Goal: Task Accomplishment & Management: Use online tool/utility

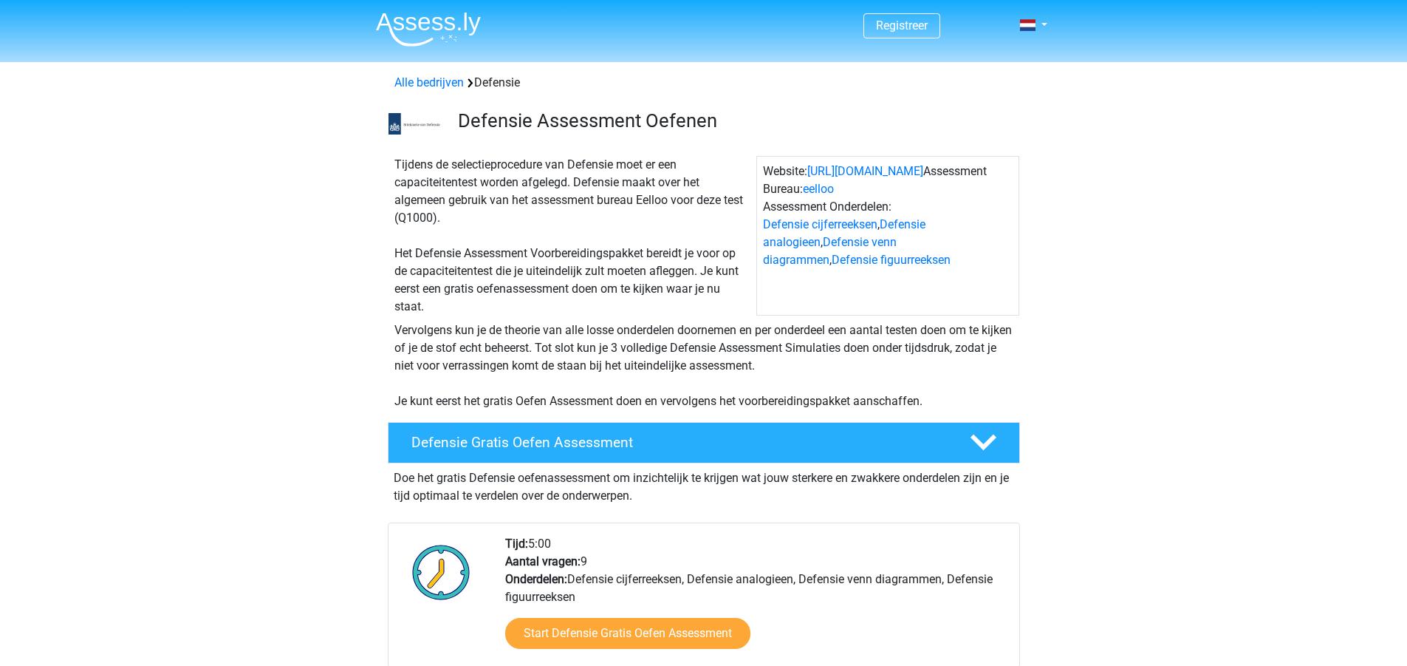
scroll to position [295, 0]
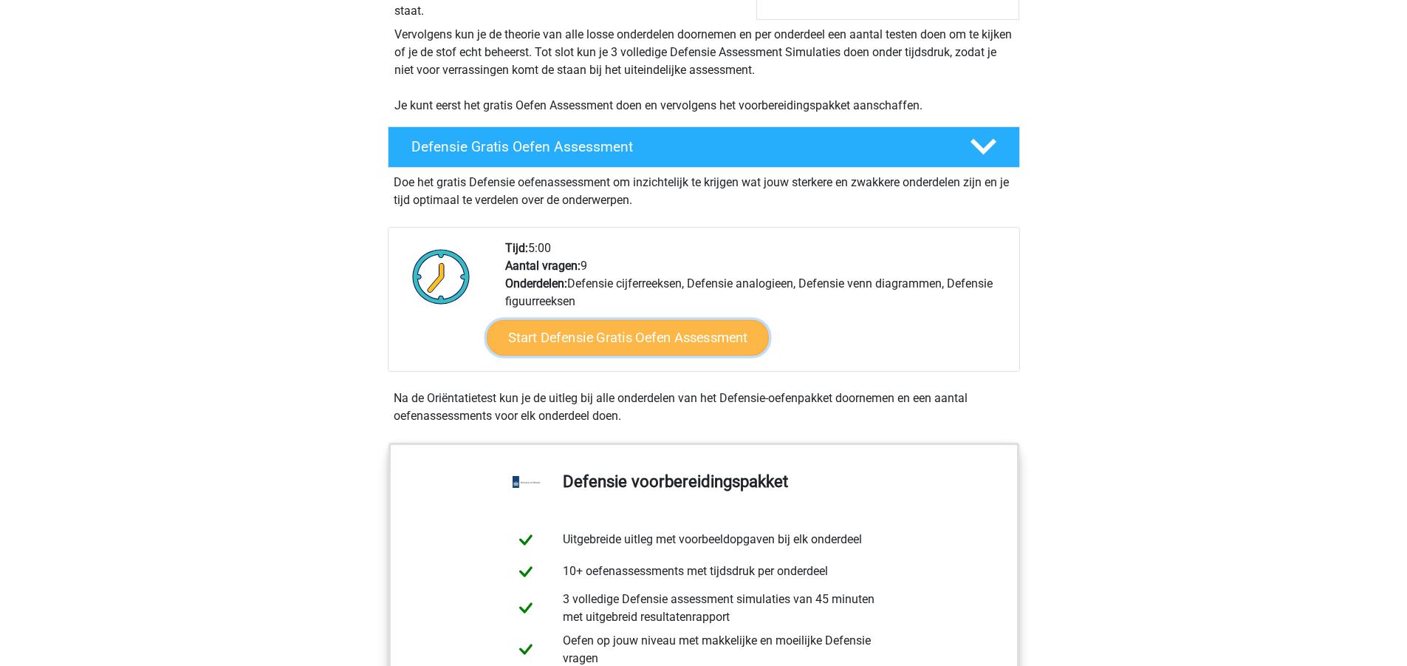
click at [587, 338] on link "Start Defensie Gratis Oefen Assessment" at bounding box center [628, 337] width 282 height 35
click at [581, 282] on div "Tijd: 5:00 Aantal vragen: 9 Onderdelen: Defensie cijferreeksen, Defensie analog…" at bounding box center [756, 304] width 525 height 131
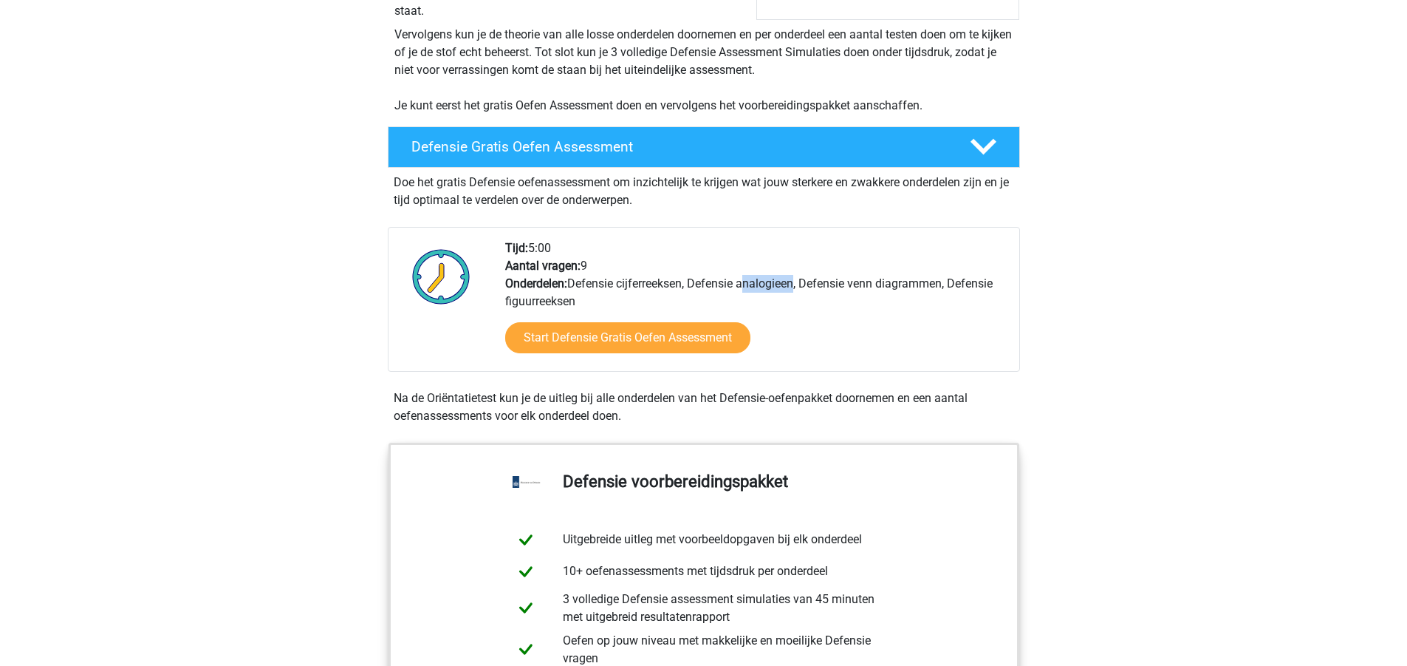
click at [581, 282] on div "Tijd: 5:00 Aantal vragen: 9 Onderdelen: Defensie cijferreeksen, Defensie analog…" at bounding box center [756, 304] width 525 height 131
click at [669, 280] on div "Tijd: 5:00 Aantal vragen: 9 Onderdelen: Defensie cijferreeksen, Defensie analog…" at bounding box center [756, 304] width 525 height 131
click at [753, 274] on div "Tijd: 5:00 Aantal vragen: 9 Onderdelen: Defensie cijferreeksen, Defensie analog…" at bounding box center [756, 304] width 525 height 131
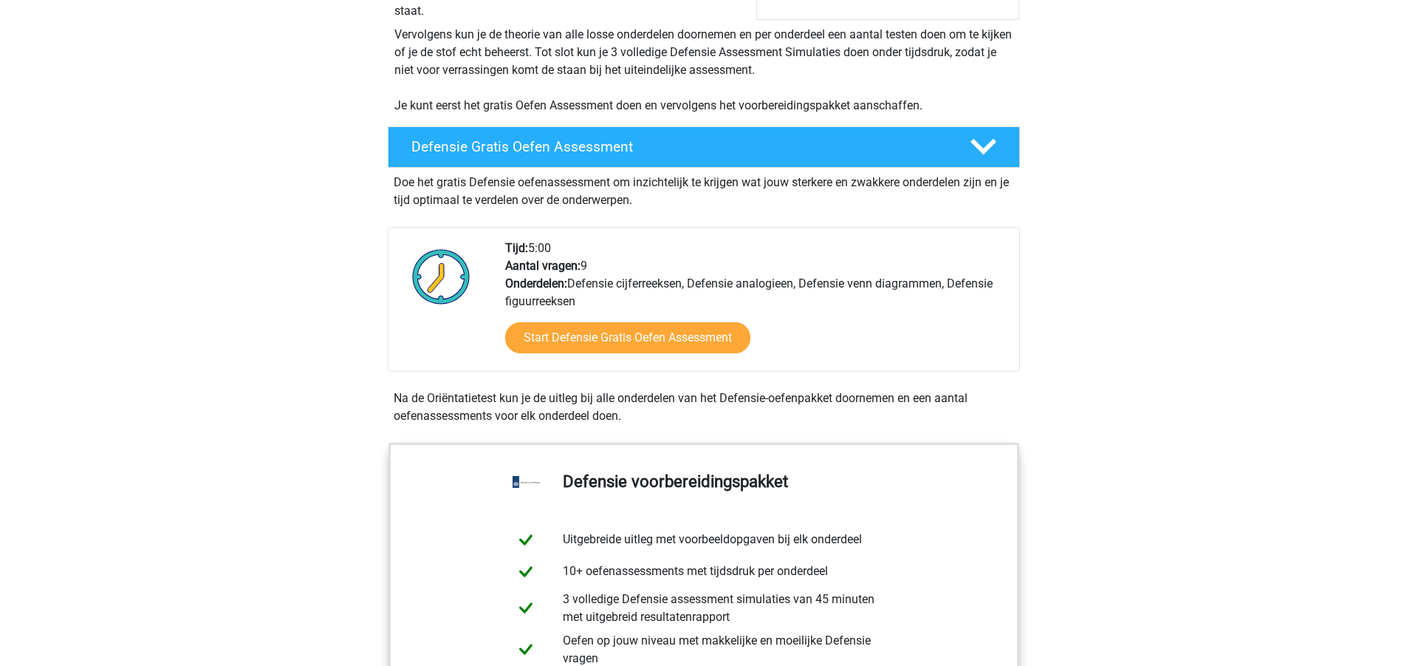
click at [781, 287] on div "Tijd: 5:00 Aantal vragen: 9 Onderdelen: Defensie cijferreeksen, Defensie analog…" at bounding box center [756, 304] width 525 height 131
click at [903, 287] on div "Tijd: 5:00 Aantal vragen: 9 Onderdelen: Defensie cijferreeksen, Defensie analog…" at bounding box center [756, 304] width 525 height 131
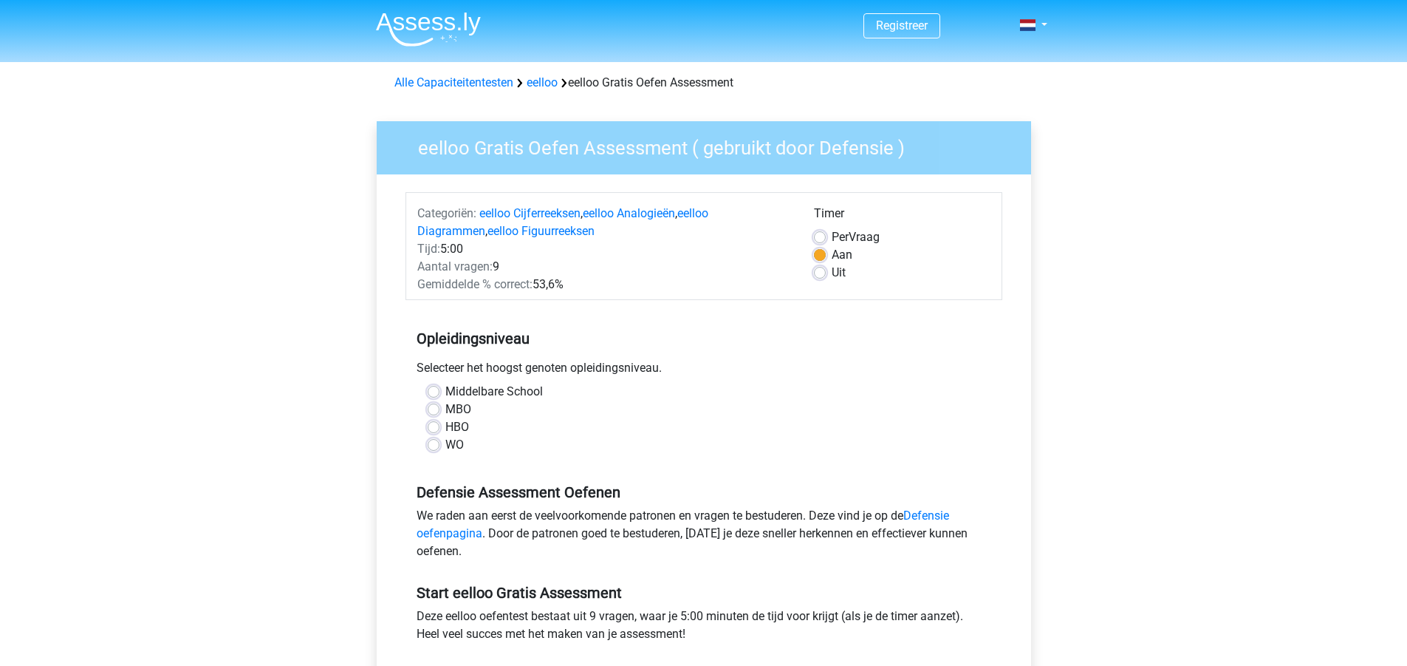
scroll to position [148, 0]
